Goal: Task Accomplishment & Management: Manage account settings

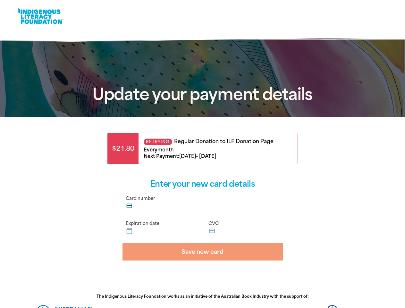
click at [196, 154] on strong "[DATE]" at bounding box center [187, 156] width 17 height 6
click at [202, 203] on label "Card number credit_card" at bounding box center [202, 203] width 160 height 20
click at [202, 204] on input "Card number credit_card" at bounding box center [206, 204] width 145 height 0
click at [161, 228] on label "Expiration date calendar_today" at bounding box center [161, 228] width 78 height 20
click at [161, 229] on input "Expiration date calendar_today" at bounding box center [165, 229] width 62 height 0
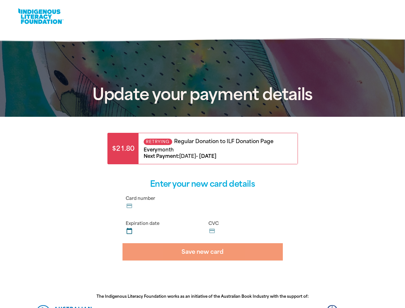
click at [244, 228] on label "CVC credit_card" at bounding box center [244, 228] width 78 height 20
click at [244, 229] on input "CVC credit_card" at bounding box center [248, 229] width 62 height 0
